Goal: Information Seeking & Learning: Learn about a topic

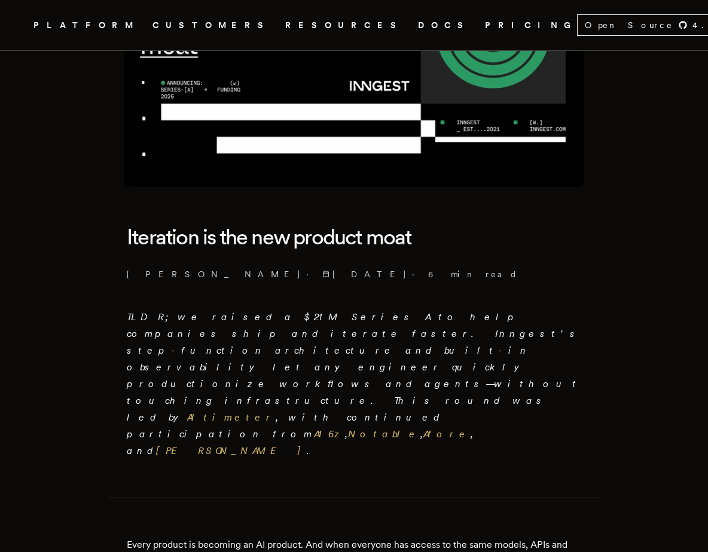
scroll to position [157, 0]
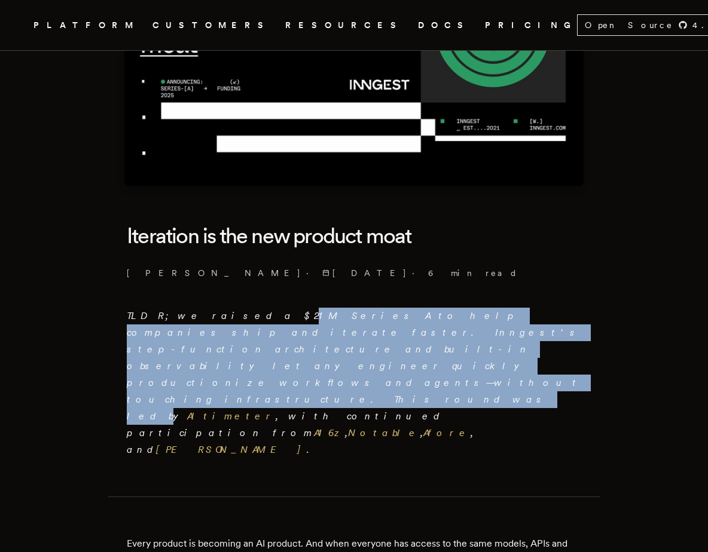
drag, startPoint x: 221, startPoint y: 320, endPoint x: 351, endPoint y: 344, distance: 132.9
click at [351, 344] on em "TLDR; we raised a $21M Series A to help companies ship and iterate faster. Inng…" at bounding box center [354, 382] width 454 height 145
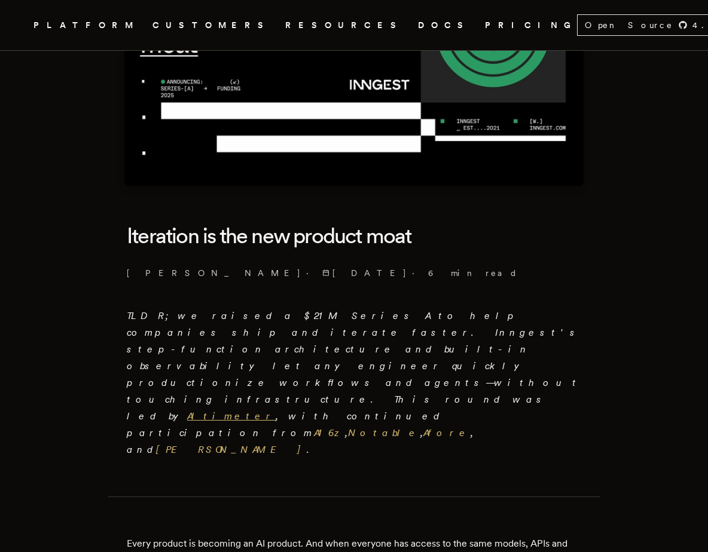
click at [276, 411] on link "Altimeter" at bounding box center [231, 416] width 88 height 11
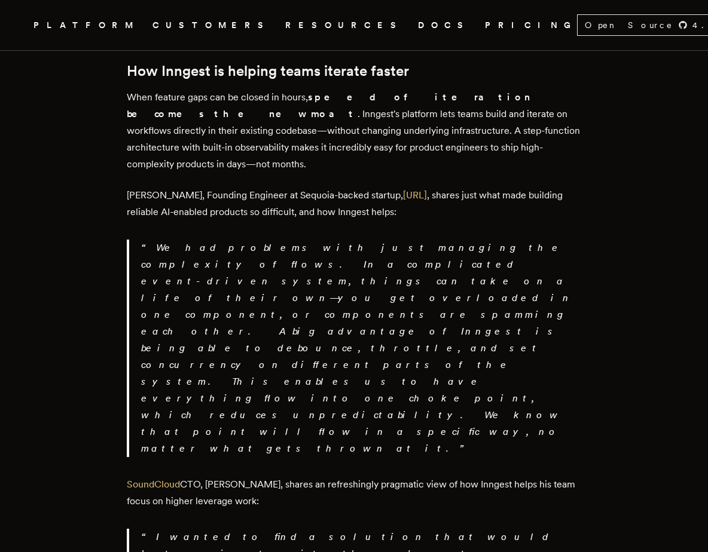
scroll to position [1880, 0]
click at [257, 477] on p "SoundCloud CTO, [PERSON_NAME], shares an refreshingly pragmatic view of how Inn…" at bounding box center [354, 493] width 454 height 33
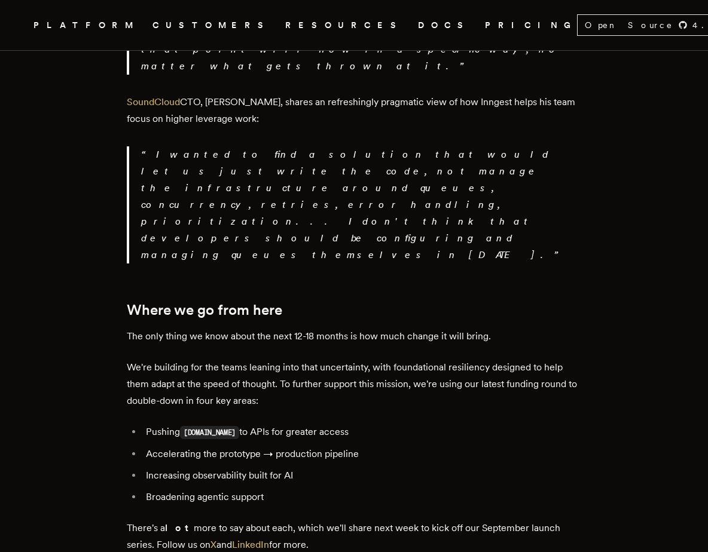
scroll to position [2293, 0]
